Goal: Information Seeking & Learning: Learn about a topic

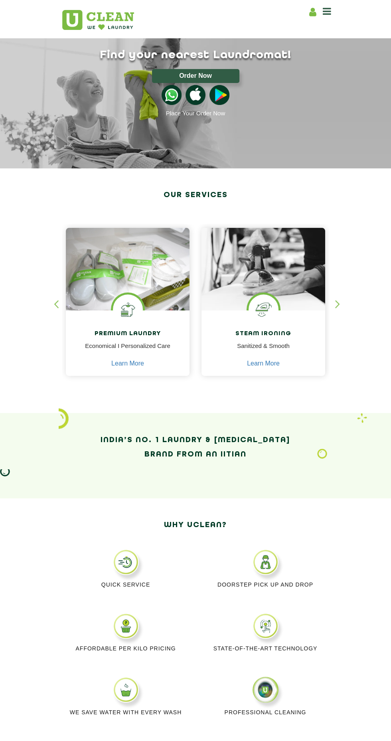
click at [238, 78] on button "Order Now" at bounding box center [195, 76] width 87 height 14
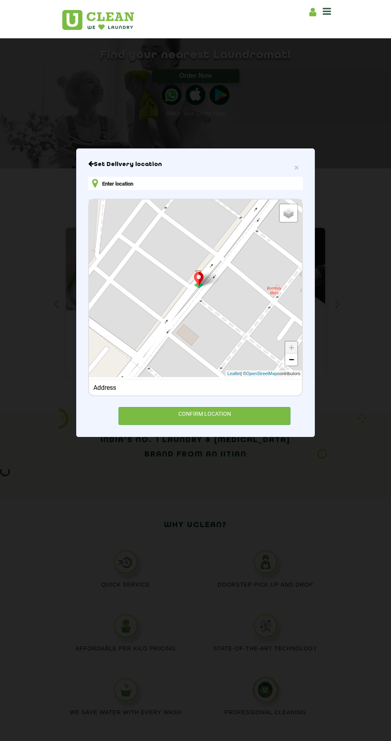
click at [112, 67] on div "× Set Delivery location Default Satellite + − Leaflet | © OpenStreetMap contrib…" at bounding box center [195, 370] width 391 height 741
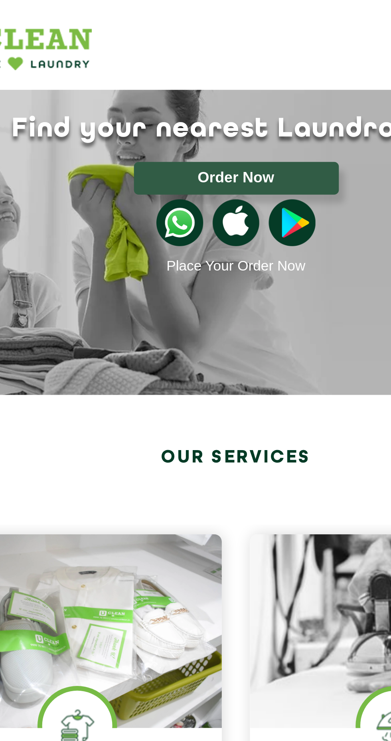
click at [172, 96] on img at bounding box center [172, 95] width 20 height 20
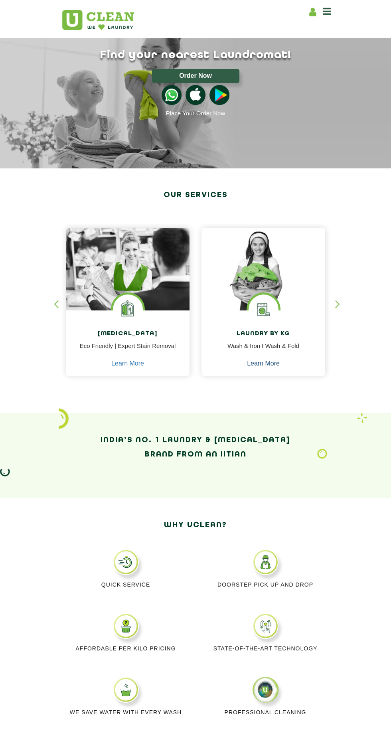
click at [275, 366] on link "Learn More" at bounding box center [263, 363] width 33 height 7
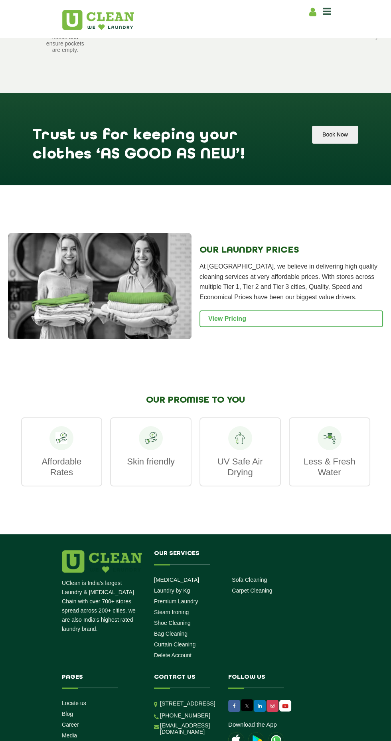
scroll to position [888, 0]
click at [345, 321] on link "View Pricing" at bounding box center [292, 319] width 184 height 17
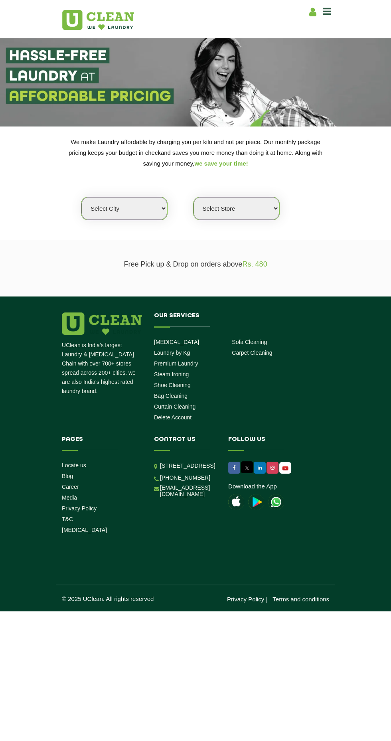
click at [157, 206] on select "Select city [GEOGRAPHIC_DATA] [GEOGRAPHIC_DATA] [GEOGRAPHIC_DATA] [GEOGRAPHIC_D…" at bounding box center [124, 208] width 86 height 23
select select "1"
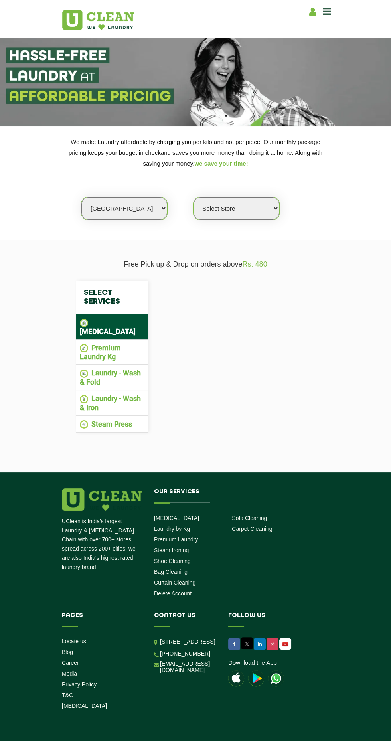
click at [263, 203] on select "Select Store" at bounding box center [237, 208] width 86 height 23
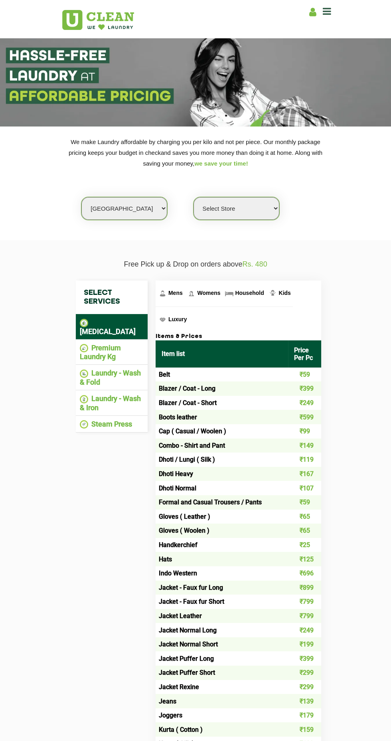
select select "169"
click at [124, 369] on li "Laundry - Wash & Fold" at bounding box center [112, 378] width 64 height 18
